Goal: Find contact information: Find contact information

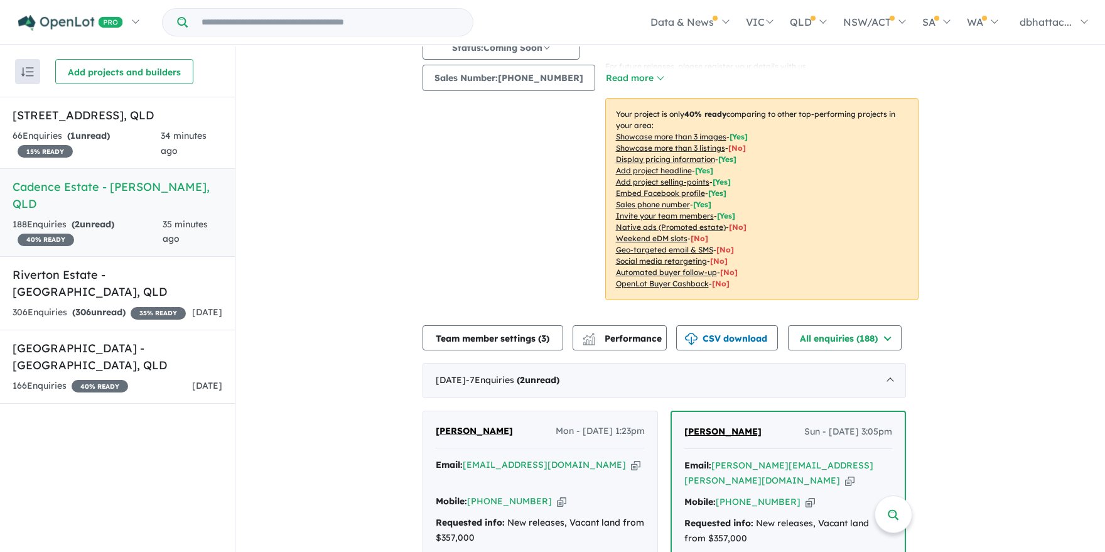
scroll to position [314, 0]
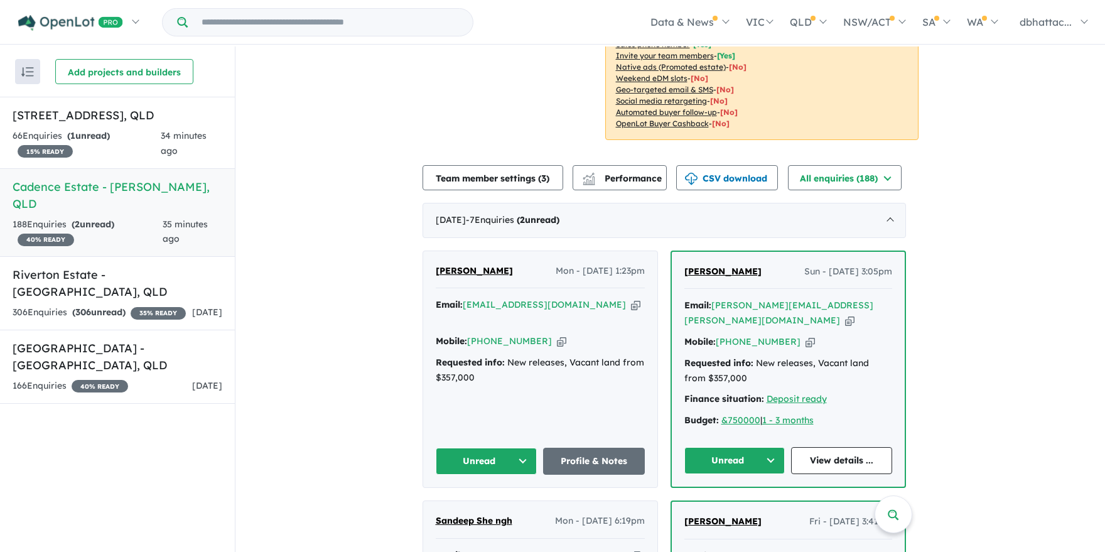
click at [580, 449] on link "Profile & Notes" at bounding box center [594, 461] width 102 height 27
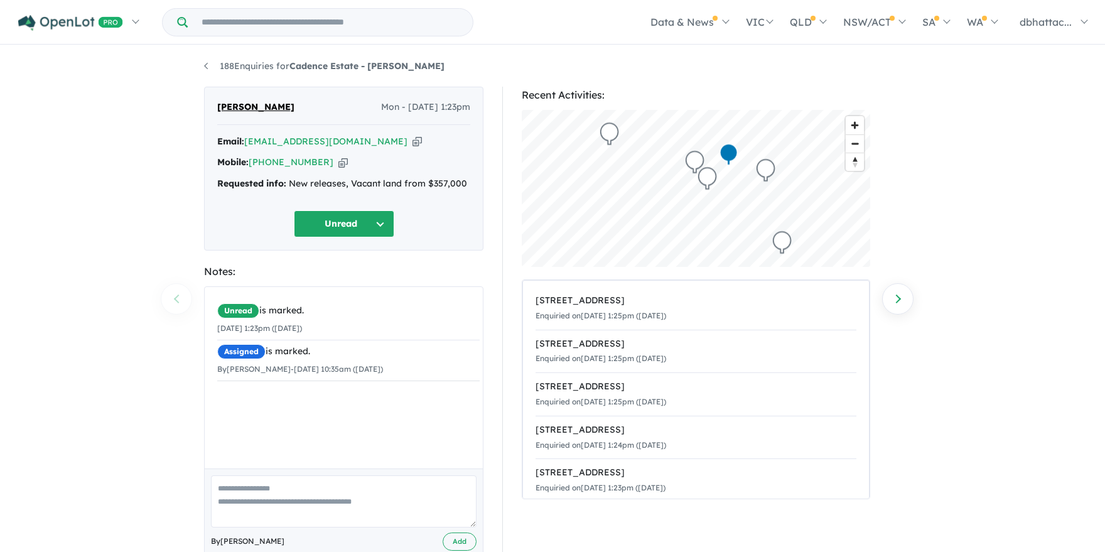
drag, startPoint x: 319, startPoint y: 104, endPoint x: 212, endPoint y: 110, distance: 107.6
click at [212, 110] on div "[PERSON_NAME] Mon - [DATE] 1:23pm Email: [EMAIL_ADDRESS][DOMAIN_NAME] Copied! M…" at bounding box center [343, 169] width 279 height 164
copy span "[PERSON_NAME]"
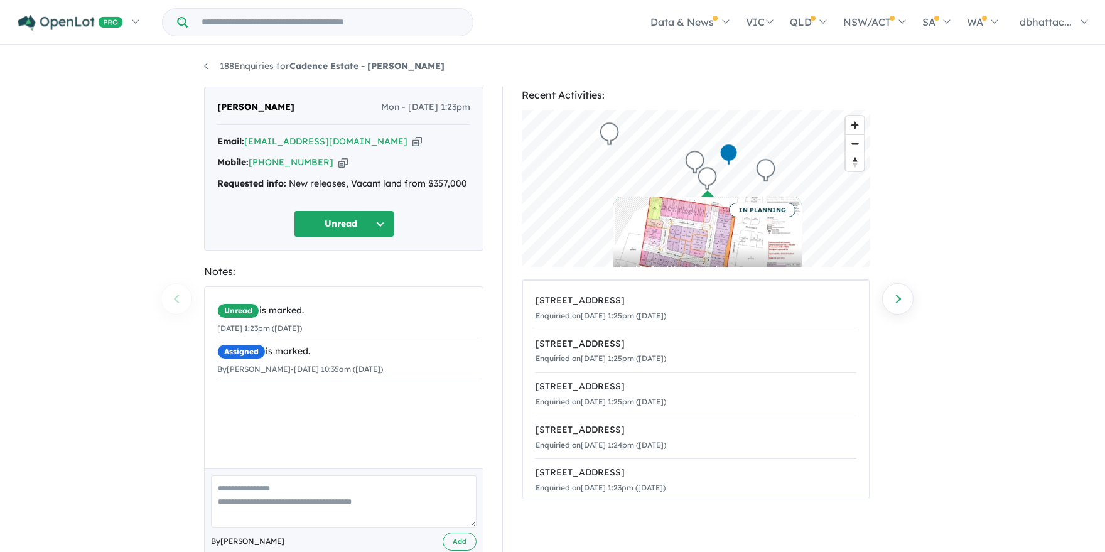
copy span "[PERSON_NAME]"
